Goal: Information Seeking & Learning: Learn about a topic

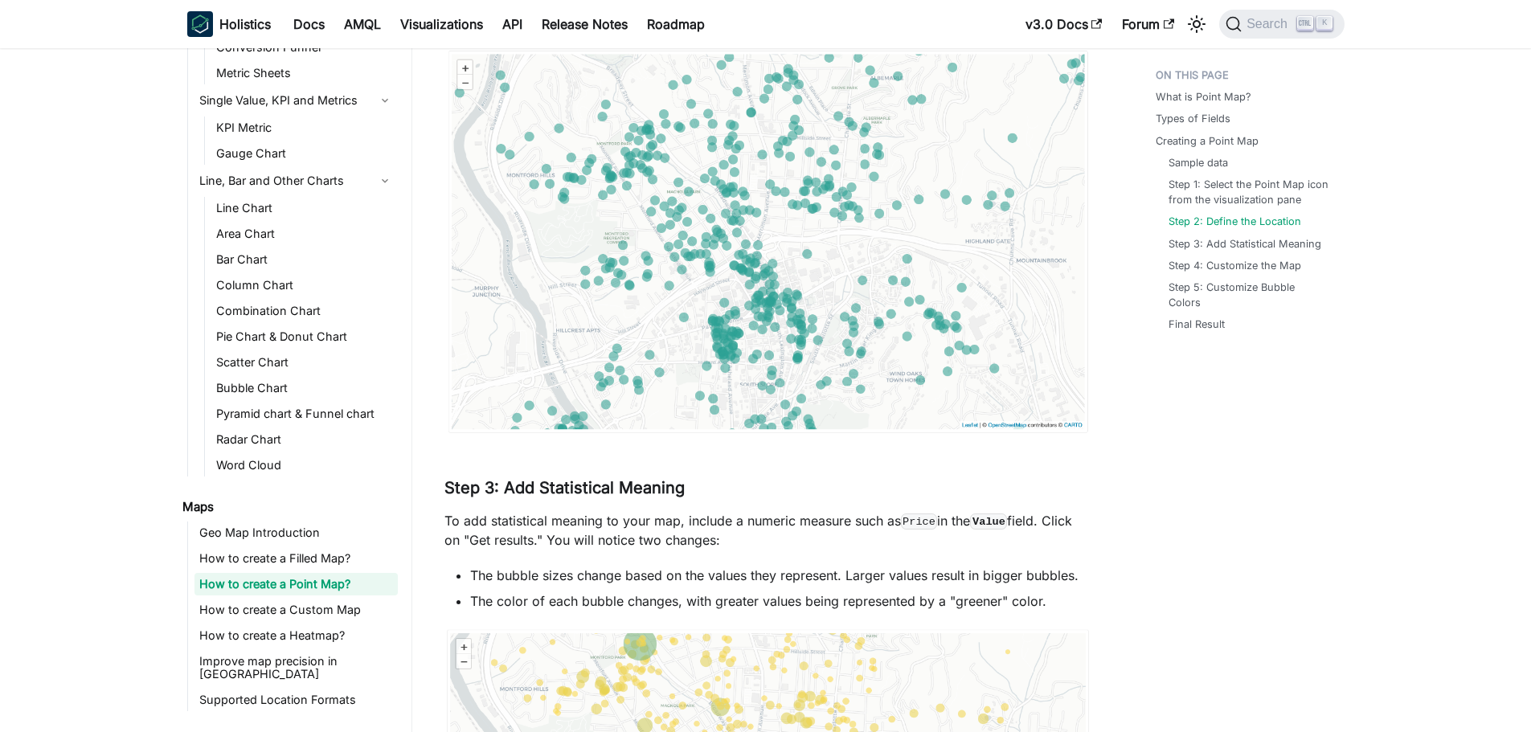
scroll to position [2355, 0]
click at [287, 542] on link "Geo Map Introduction" at bounding box center [295, 533] width 203 height 23
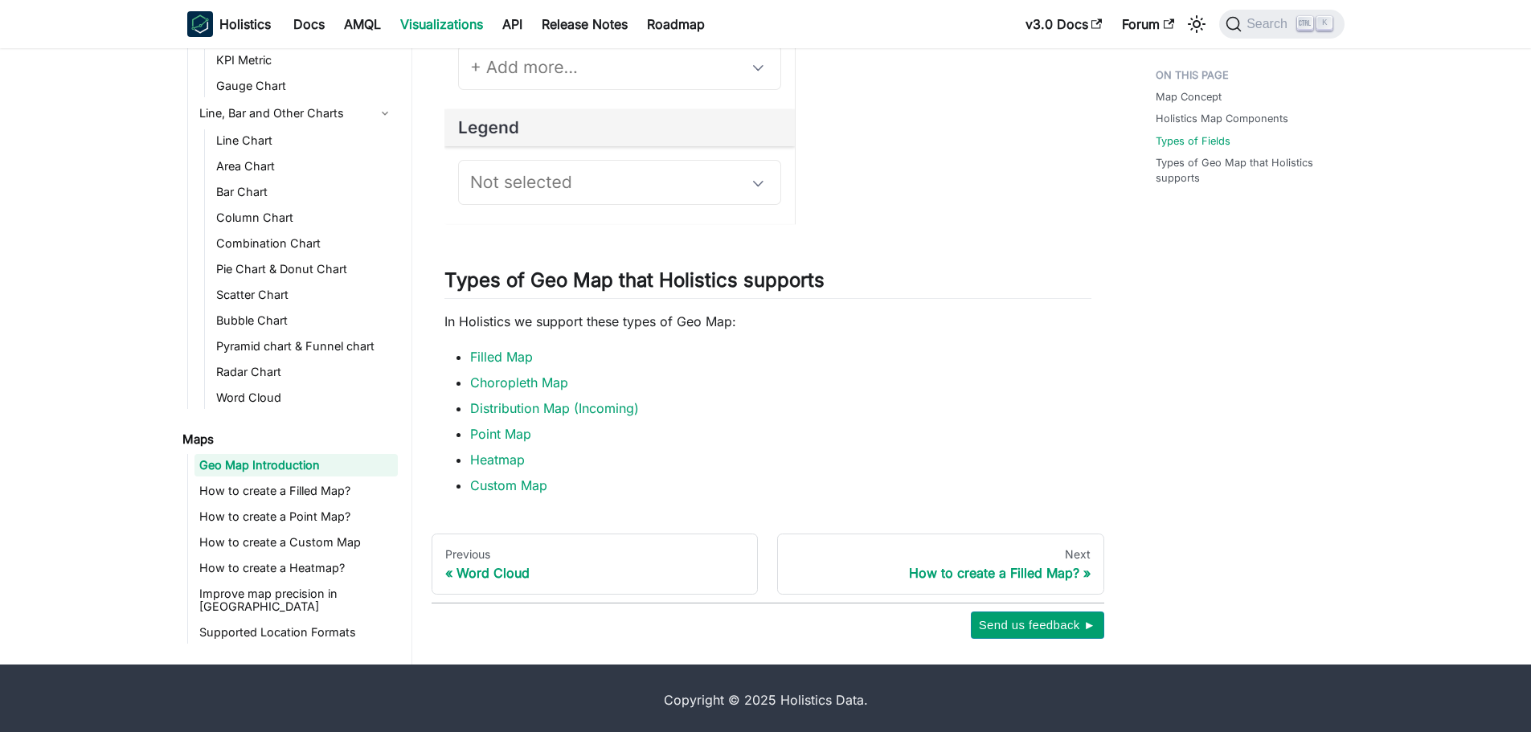
scroll to position [1734, 0]
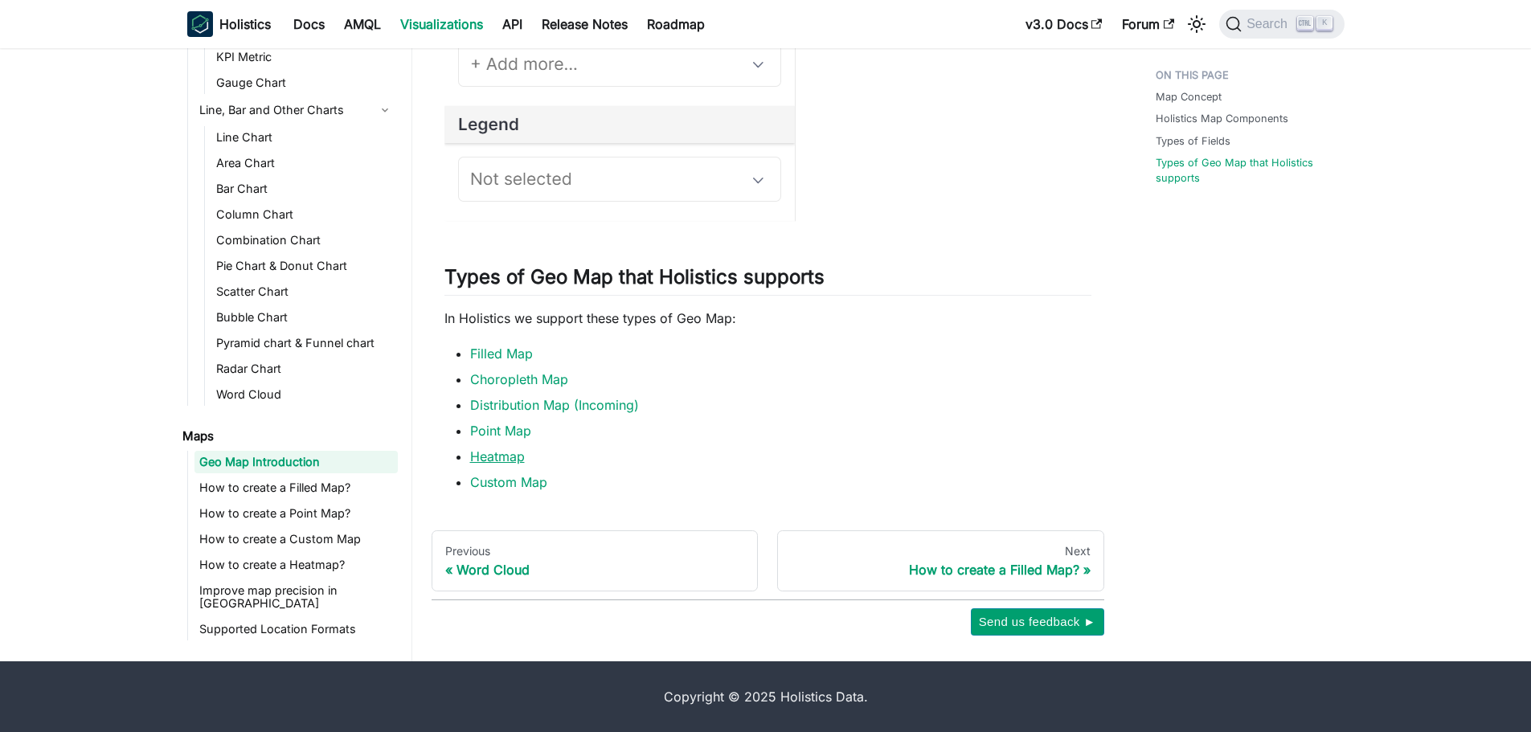
click at [483, 461] on link "Heatmap" at bounding box center [497, 456] width 55 height 16
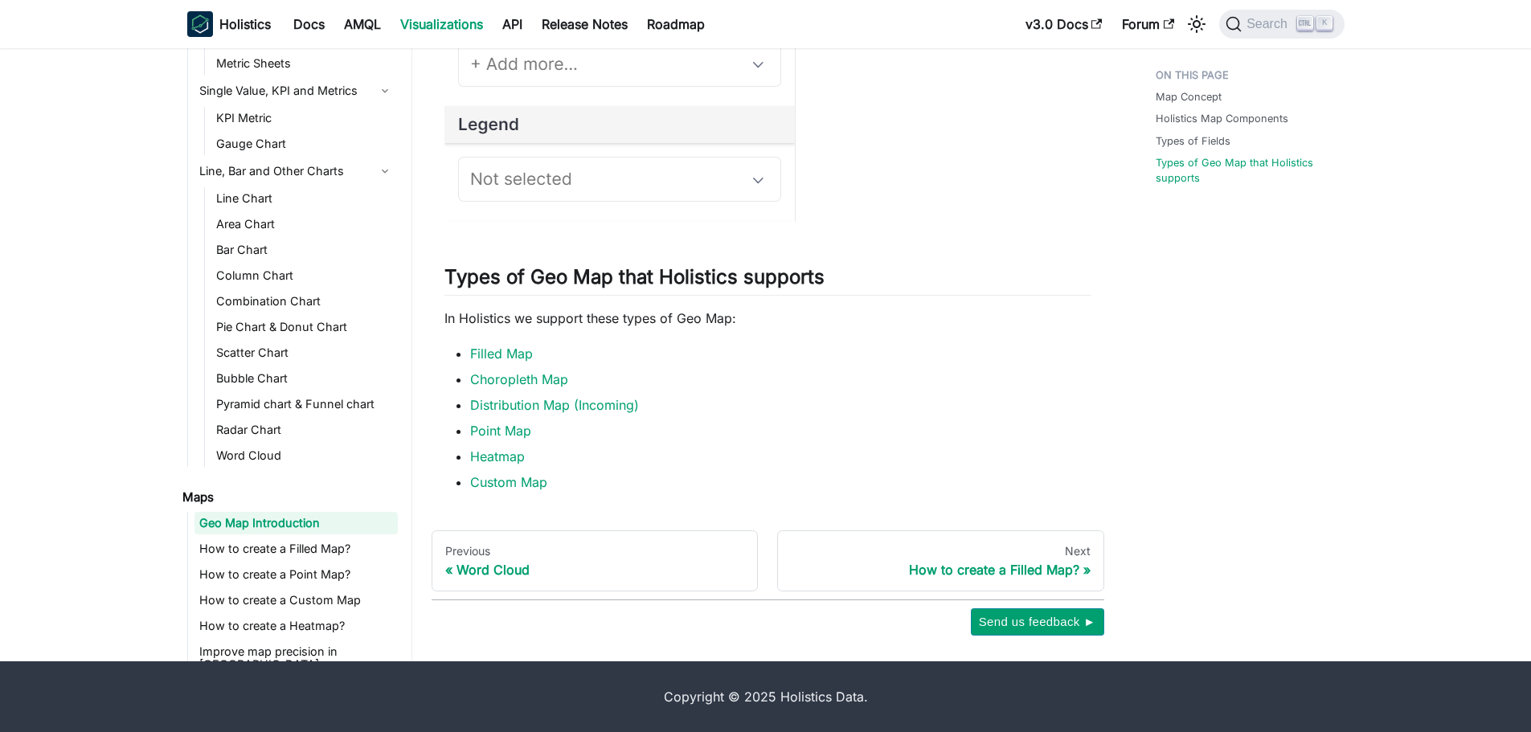
scroll to position [176, 0]
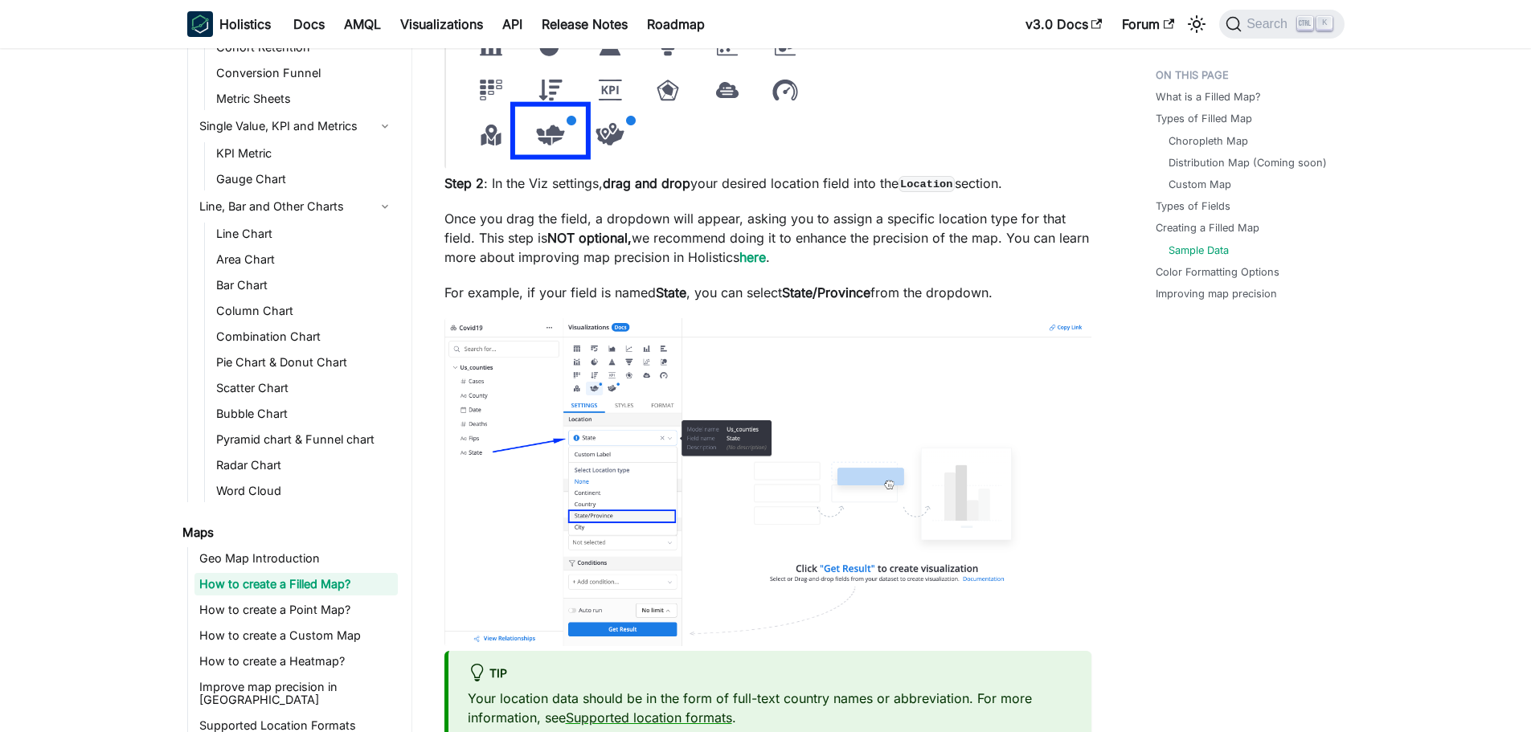
scroll to position [2181, 0]
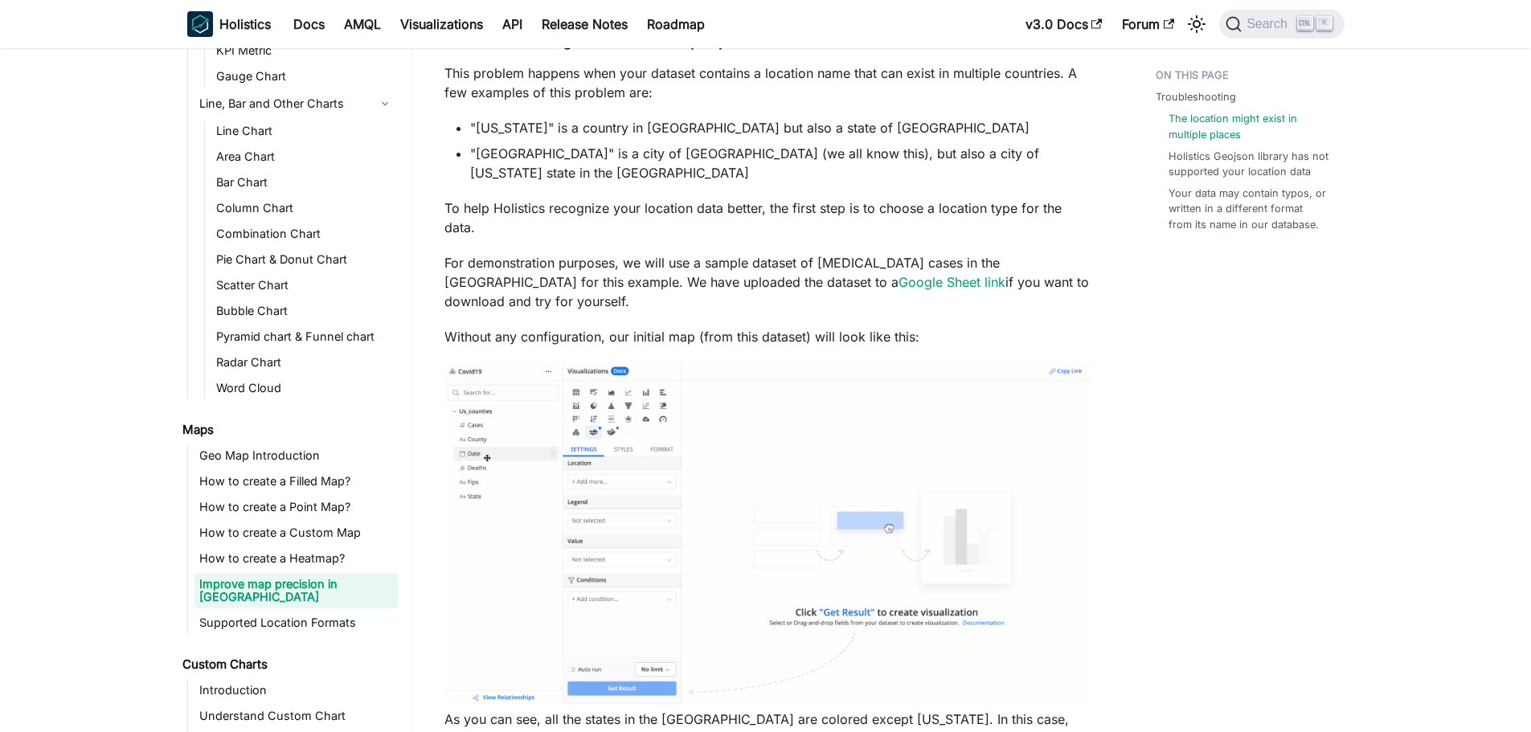
scroll to position [1125, 0]
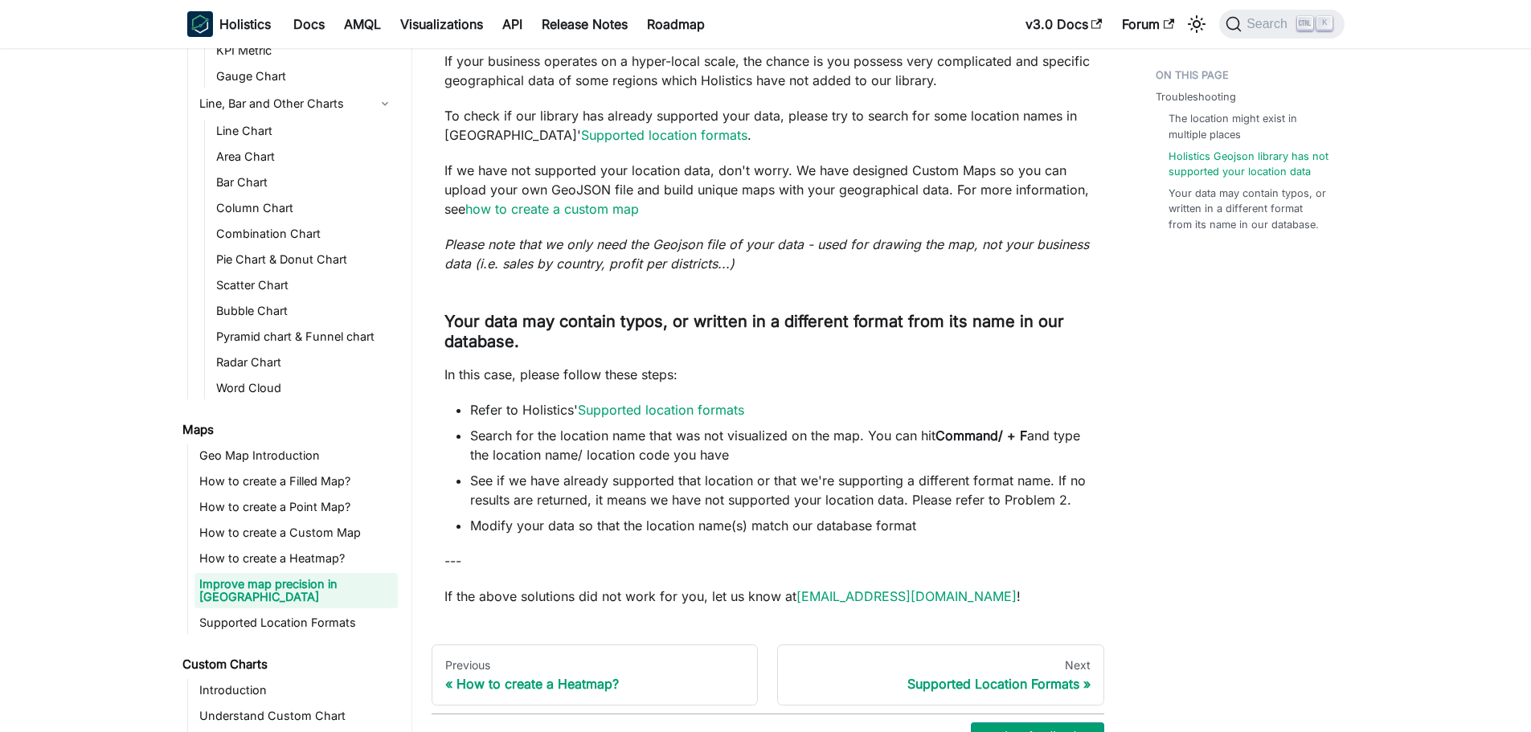
scroll to position [3431, 0]
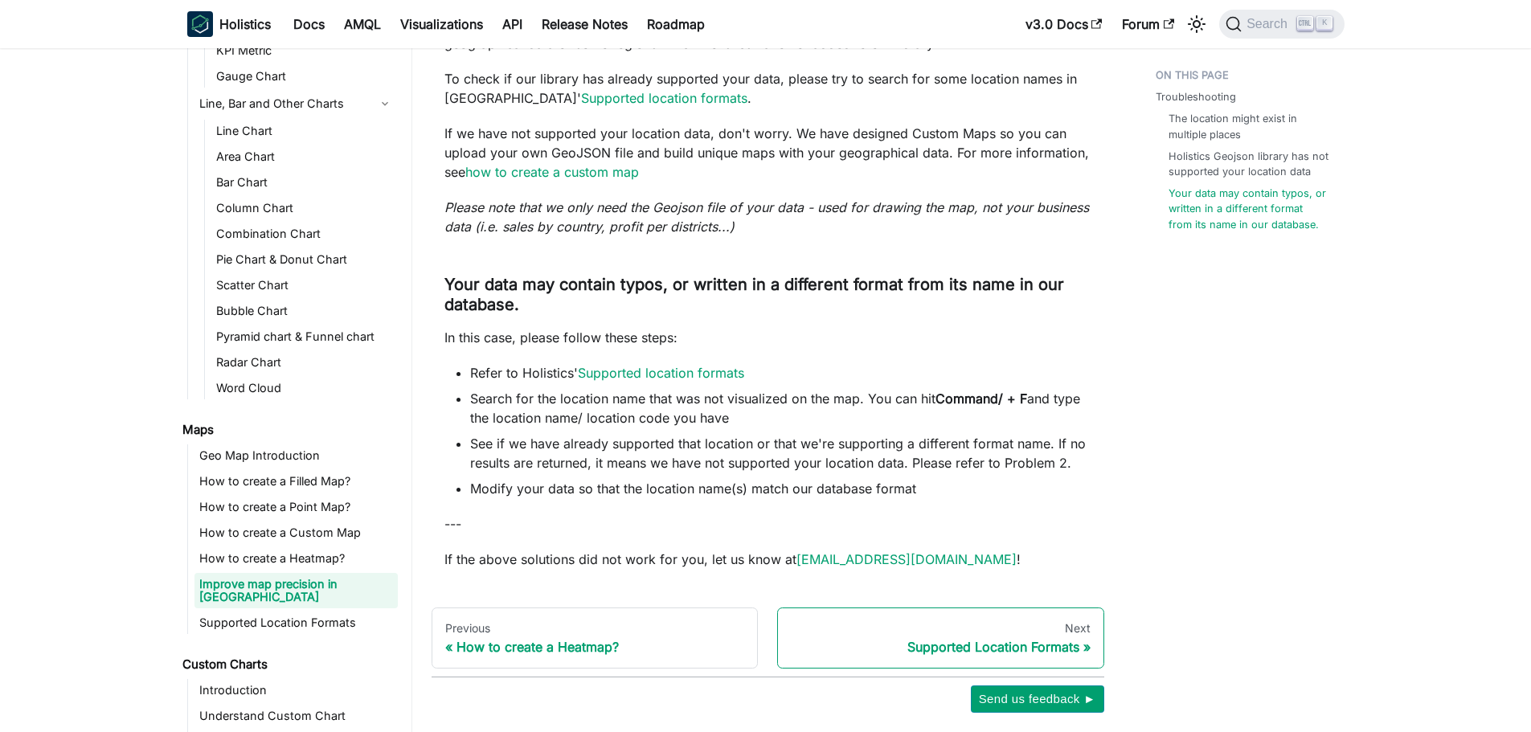
click at [1000, 639] on div "Supported Location Formats" at bounding box center [941, 647] width 300 height 16
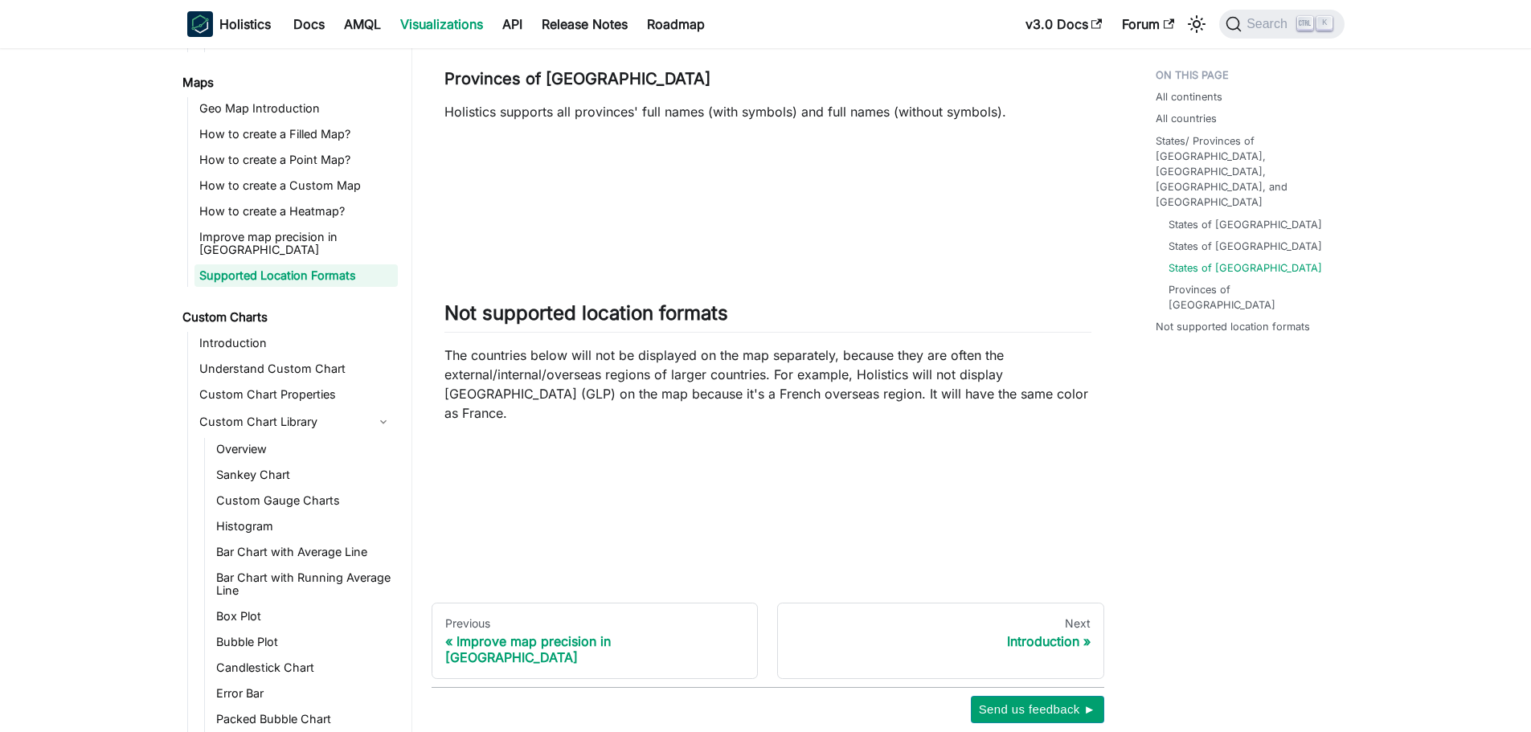
scroll to position [1974, 0]
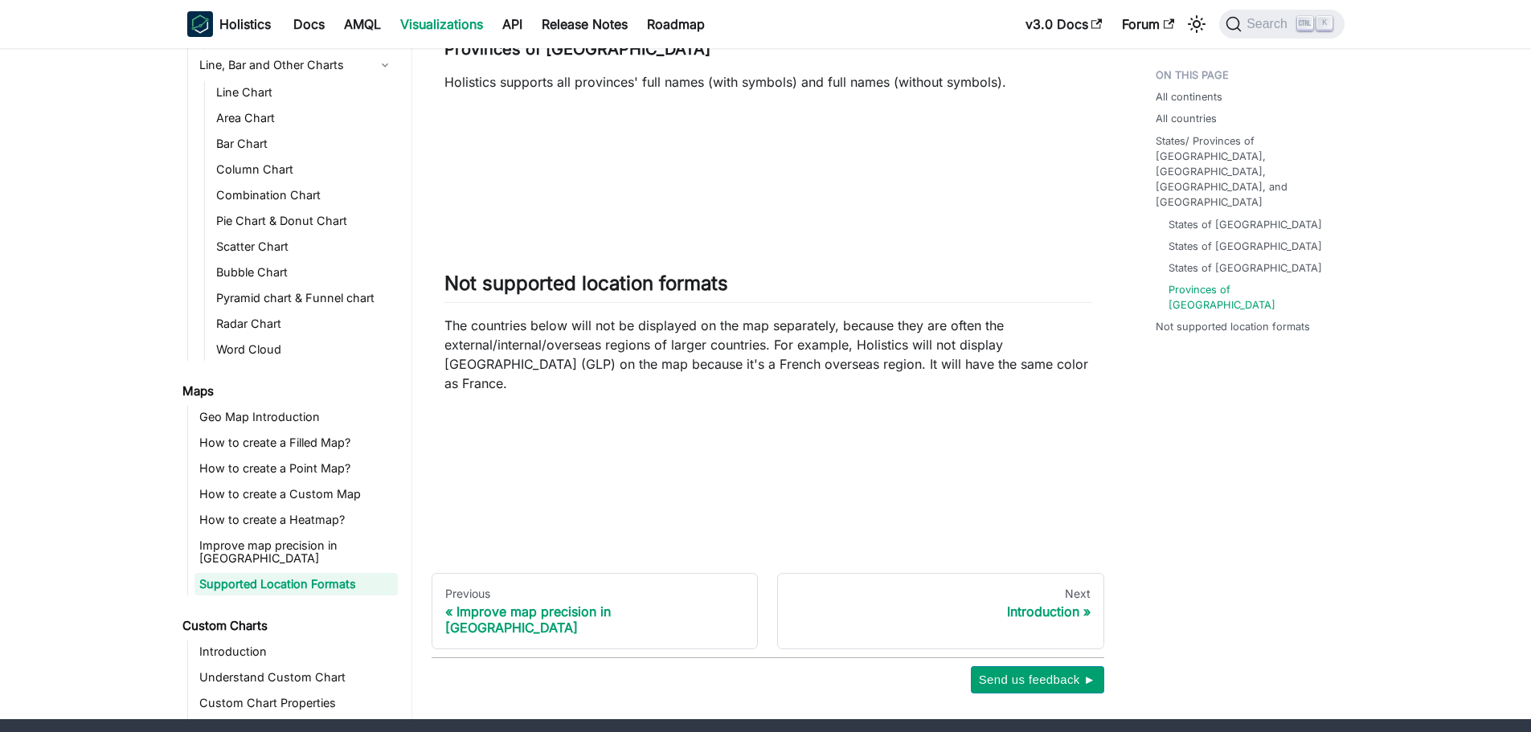
scroll to position [1974, 0]
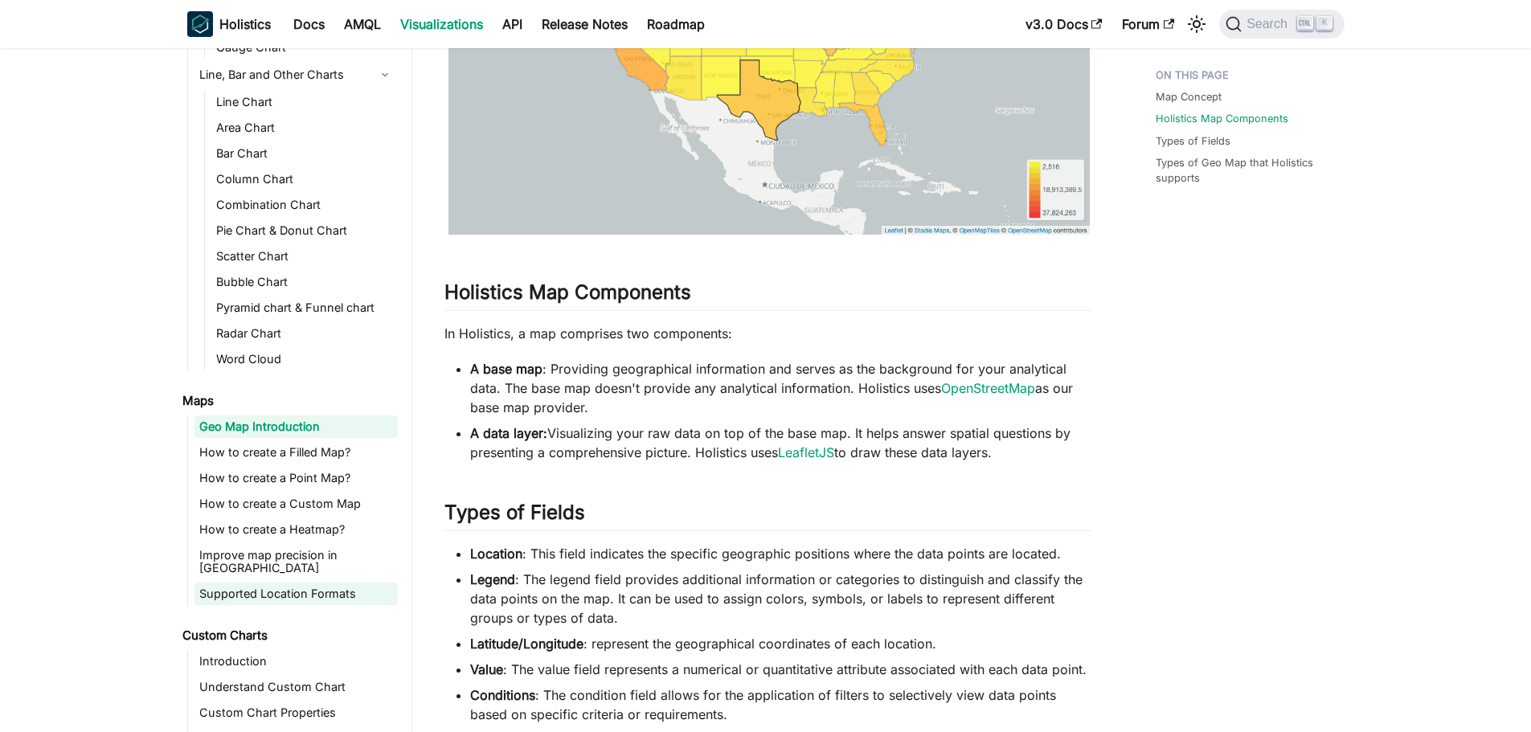
scroll to position [337, 0]
click at [301, 497] on link "How to create a Custom Map" at bounding box center [295, 500] width 203 height 23
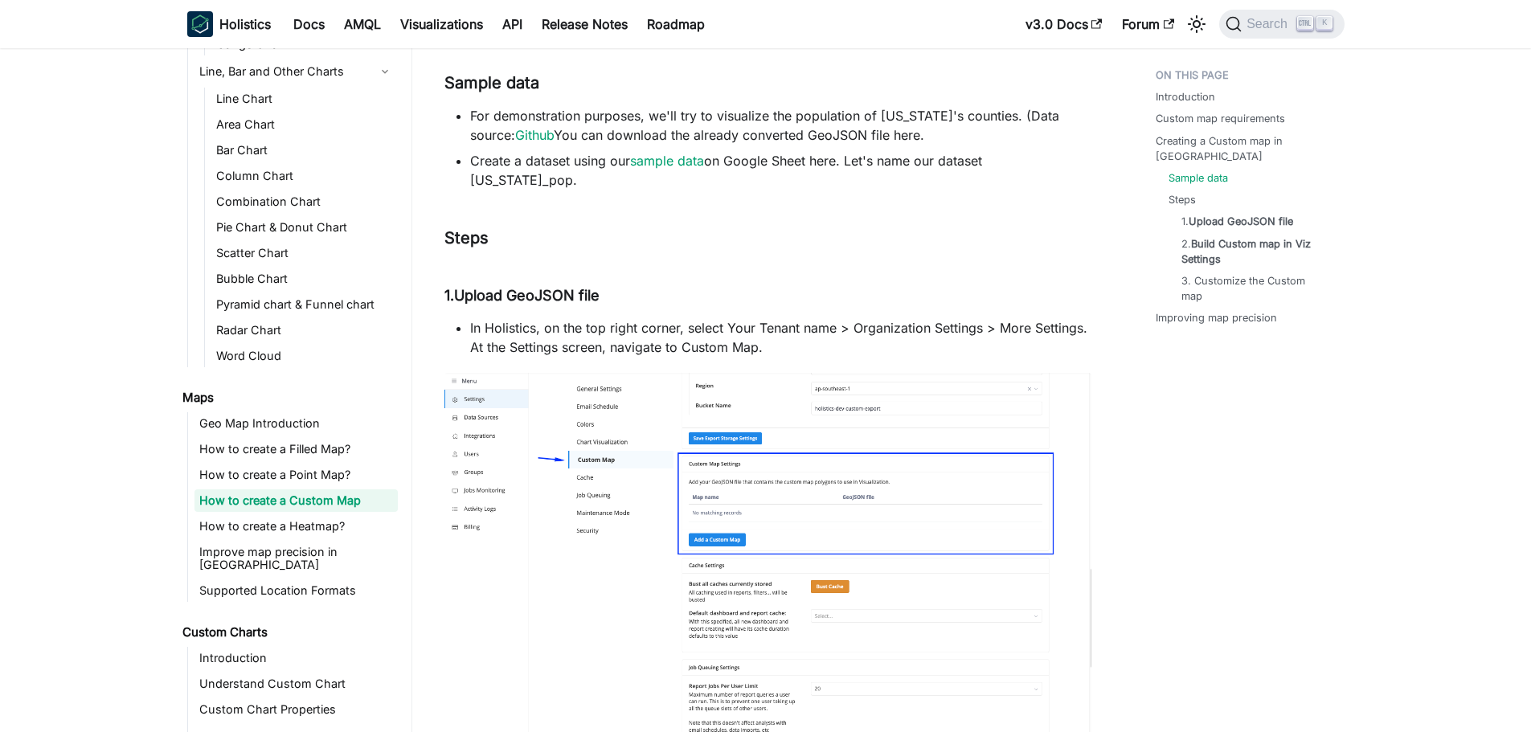
scroll to position [1125, 0]
